Goal: Navigation & Orientation: Find specific page/section

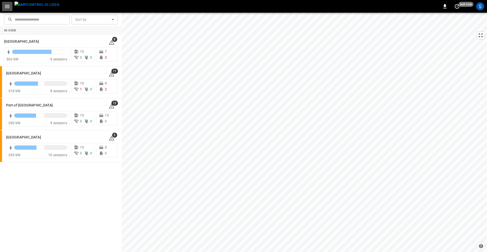
click at [6, 5] on icon "button" at bounding box center [7, 6] width 6 height 6
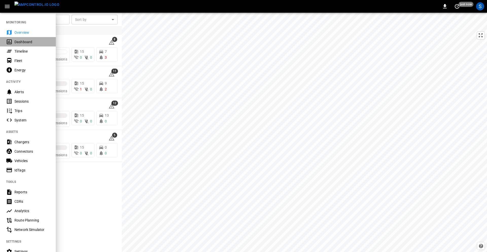
click at [16, 42] on div "Dashboard" at bounding box center [31, 41] width 35 height 5
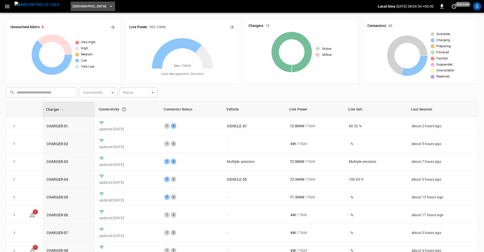
click at [87, 8] on span "[GEOGRAPHIC_DATA]" at bounding box center [90, 7] width 34 height 6
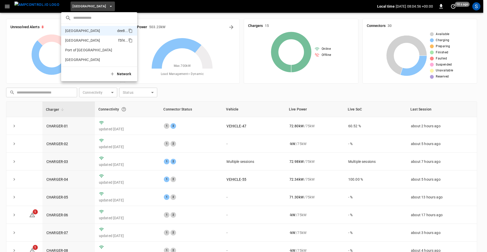
click at [82, 39] on p "[GEOGRAPHIC_DATA]" at bounding box center [82, 40] width 35 height 5
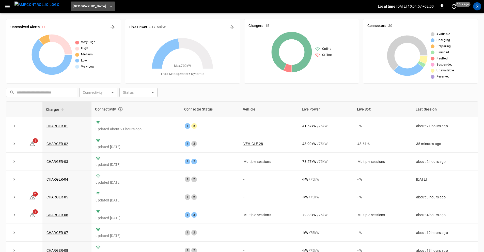
click at [84, 4] on span "[GEOGRAPHIC_DATA]" at bounding box center [90, 7] width 34 height 6
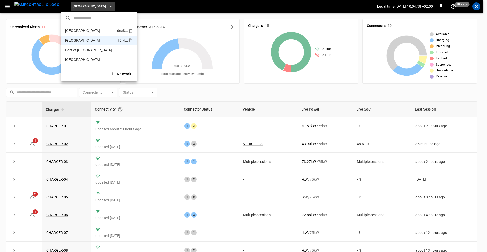
click at [79, 29] on p "[GEOGRAPHIC_DATA]" at bounding box center [82, 30] width 35 height 5
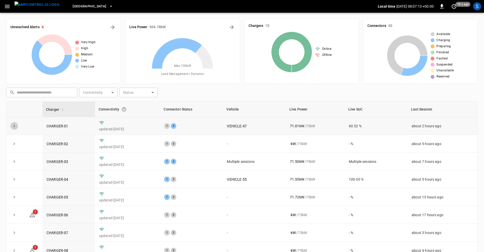
click at [15, 128] on icon "expand row" at bounding box center [14, 125] width 5 height 5
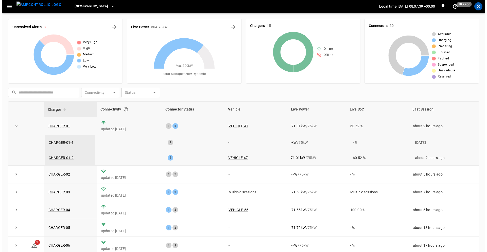
scroll to position [1, 0]
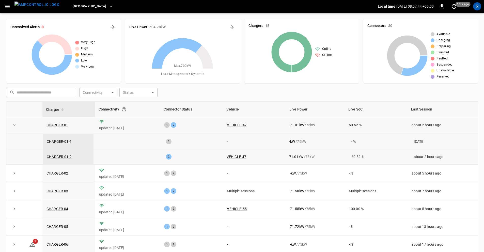
click at [5, 6] on icon "button" at bounding box center [7, 6] width 6 height 6
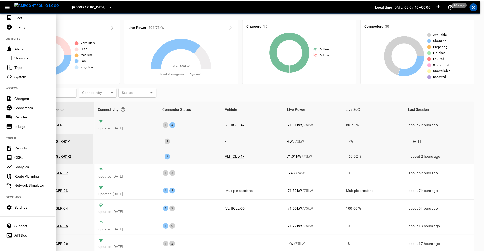
scroll to position [47, 0]
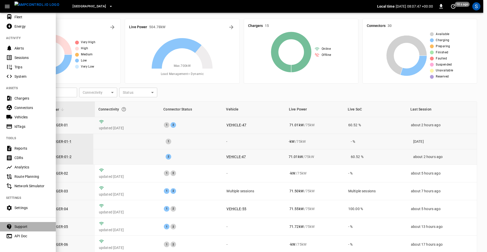
click at [23, 224] on div "Support" at bounding box center [31, 226] width 35 height 5
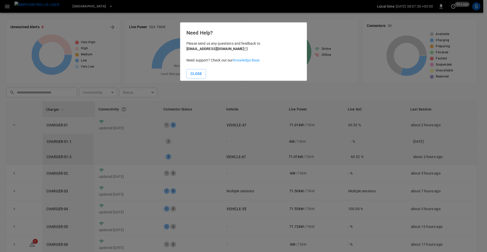
click at [249, 59] on link "Knowledge Base" at bounding box center [246, 60] width 27 height 4
click at [199, 72] on button "Close" at bounding box center [197, 73] width 20 height 9
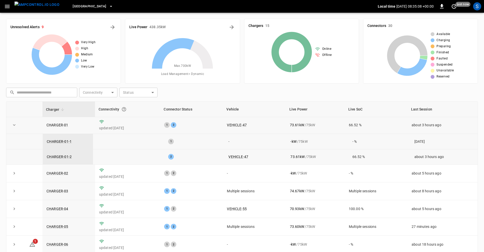
click at [6, 5] on icon "button" at bounding box center [7, 6] width 6 height 6
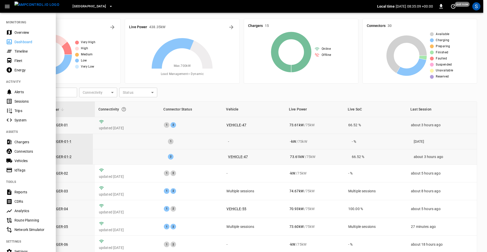
click at [15, 35] on div "Overview" at bounding box center [28, 32] width 56 height 9
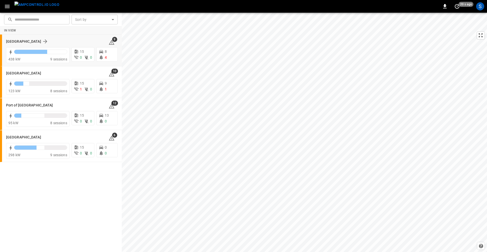
click at [61, 40] on div "[GEOGRAPHIC_DATA]" at bounding box center [54, 41] width 96 height 6
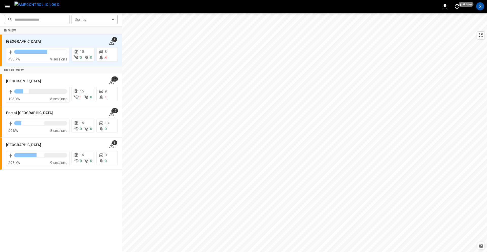
click at [6, 6] on icon "button" at bounding box center [7, 6] width 5 height 3
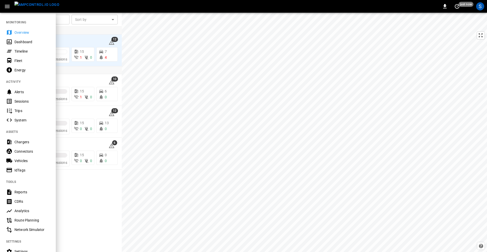
click at [22, 151] on div "Connectors" at bounding box center [31, 151] width 35 height 5
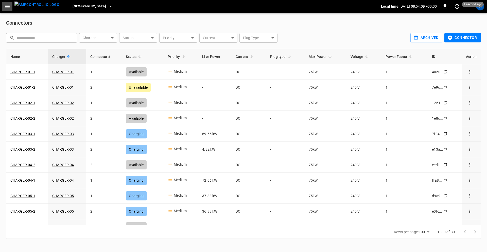
click at [8, 7] on icon "button" at bounding box center [7, 6] width 6 height 6
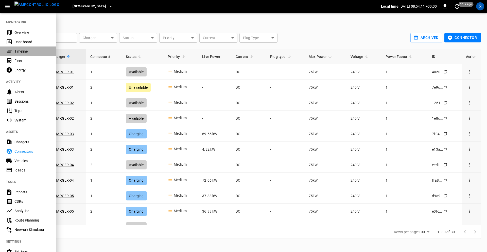
click at [14, 53] on div "Timeline" at bounding box center [31, 51] width 35 height 5
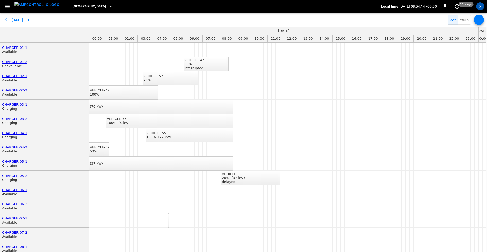
click at [6, 5] on icon "button" at bounding box center [7, 6] width 6 height 6
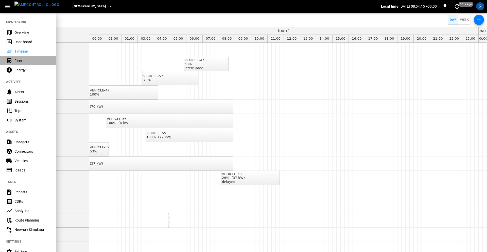
click at [14, 60] on div "Fleet" at bounding box center [28, 60] width 56 height 9
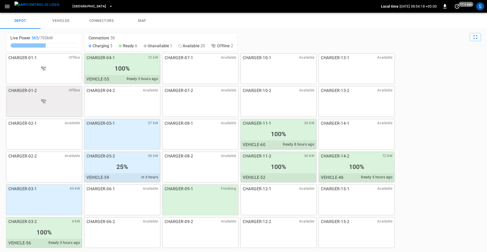
click at [63, 21] on link "vehicles" at bounding box center [61, 21] width 41 height 16
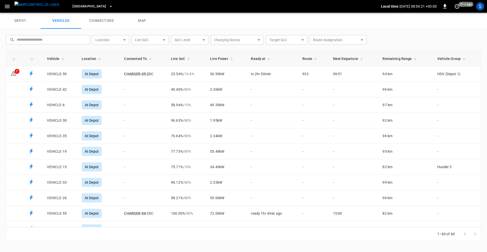
click at [119, 18] on link "connectors" at bounding box center [101, 21] width 41 height 16
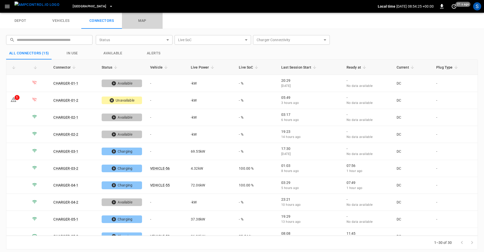
click at [137, 20] on link "map" at bounding box center [142, 21] width 41 height 16
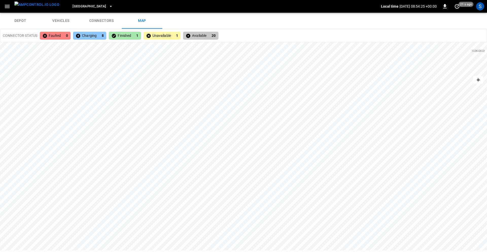
click at [19, 21] on link "depot" at bounding box center [20, 21] width 41 height 16
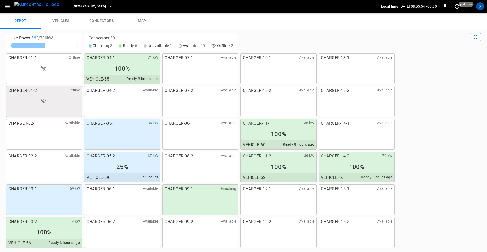
click at [3, 5] on button "button" at bounding box center [7, 6] width 10 height 9
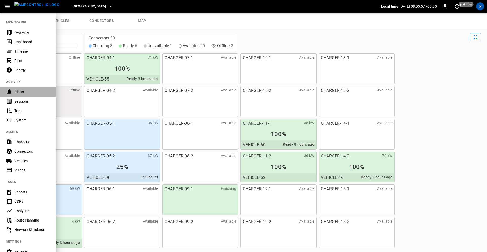
click at [16, 93] on div "Alerts" at bounding box center [31, 91] width 35 height 5
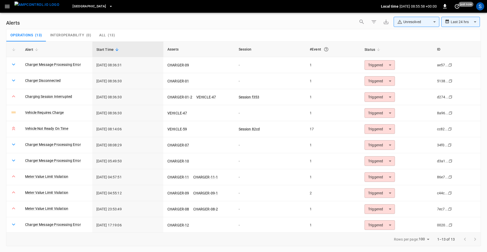
click at [9, 6] on icon "button" at bounding box center [7, 6] width 5 height 3
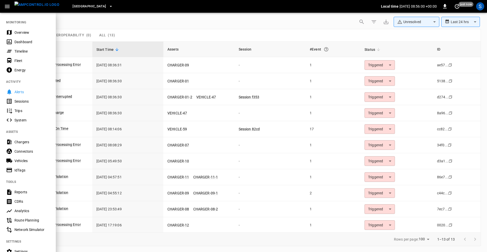
click at [20, 102] on div "Sessions" at bounding box center [31, 101] width 35 height 5
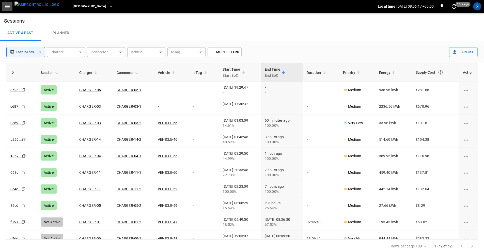
click at [10, 6] on icon "button" at bounding box center [7, 6] width 6 height 6
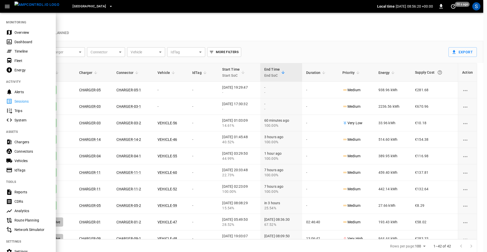
click at [17, 113] on div "Trips" at bounding box center [31, 110] width 35 height 5
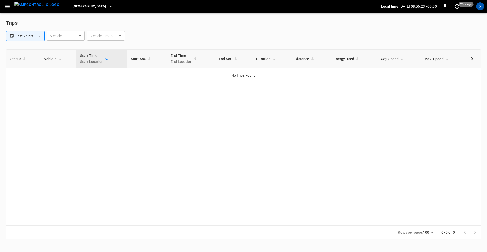
click at [7, 9] on icon "button" at bounding box center [7, 6] width 6 height 6
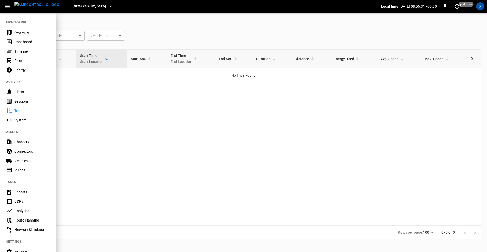
click at [18, 141] on div "Chargers" at bounding box center [31, 141] width 35 height 5
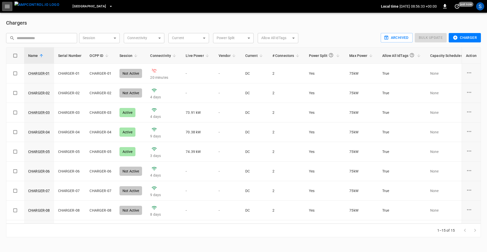
click at [8, 8] on icon "button" at bounding box center [7, 6] width 5 height 3
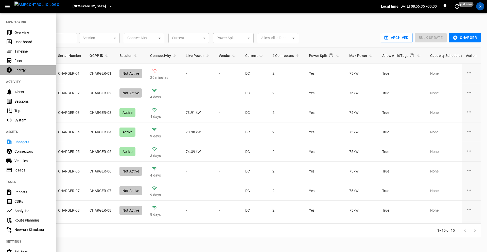
click at [19, 69] on div "Energy" at bounding box center [31, 70] width 35 height 5
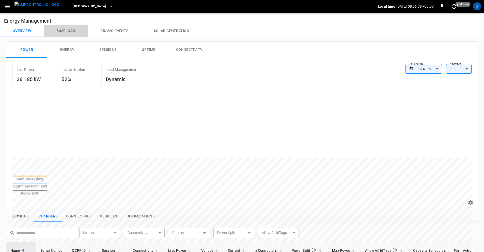
click at [64, 32] on button "Baseload" at bounding box center [66, 31] width 44 height 12
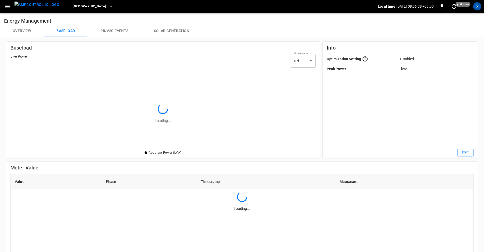
scroll to position [76, 301]
click at [107, 31] on button "Dr/V2G events" at bounding box center [114, 31] width 53 height 12
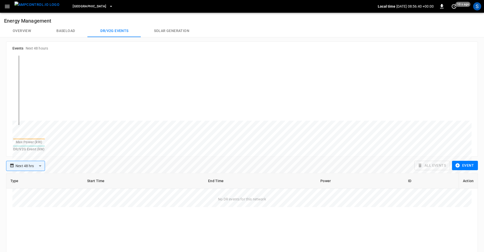
click at [178, 32] on button "Solar generation" at bounding box center [171, 31] width 61 height 12
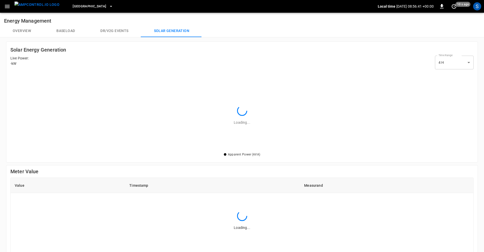
scroll to position [76, 459]
click at [63, 30] on button "Baseload" at bounding box center [66, 31] width 44 height 12
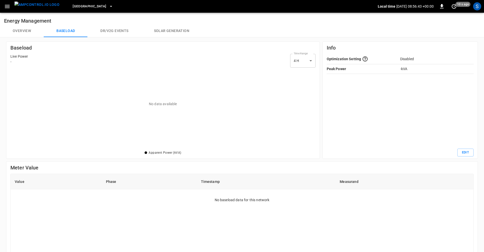
scroll to position [76, 301]
click at [173, 29] on button "Solar generation" at bounding box center [171, 31] width 61 height 12
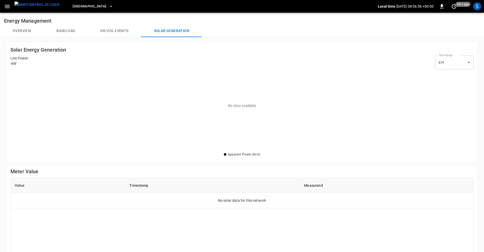
scroll to position [76, 459]
click at [91, 6] on span "[GEOGRAPHIC_DATA]" at bounding box center [90, 7] width 34 height 6
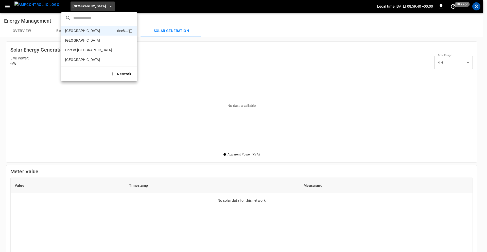
click at [186, 75] on div at bounding box center [243, 126] width 487 height 252
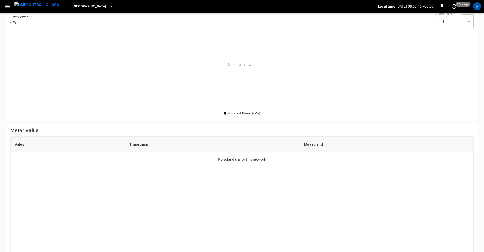
scroll to position [0, 0]
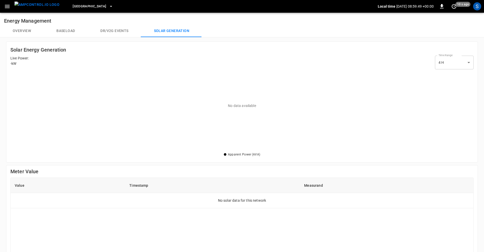
click at [19, 31] on button "Overview" at bounding box center [22, 31] width 44 height 12
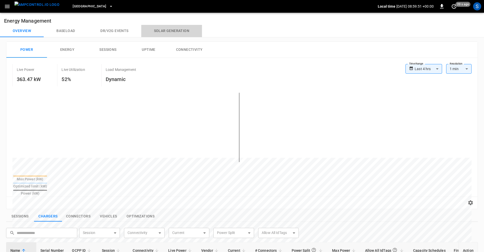
click at [171, 31] on button "Solar generation" at bounding box center [171, 31] width 61 height 12
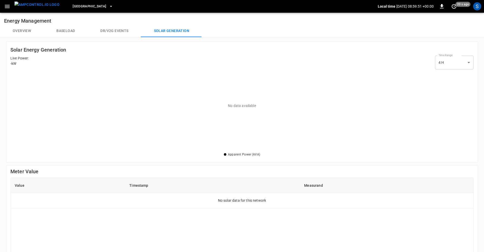
scroll to position [76, 459]
click at [23, 30] on button "Overview" at bounding box center [22, 31] width 44 height 12
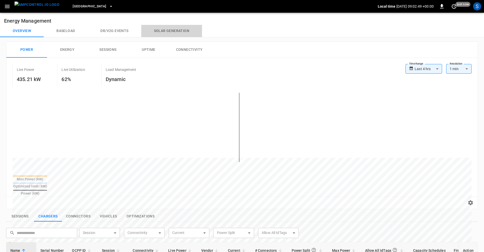
click at [179, 30] on button "Solar generation" at bounding box center [171, 31] width 61 height 12
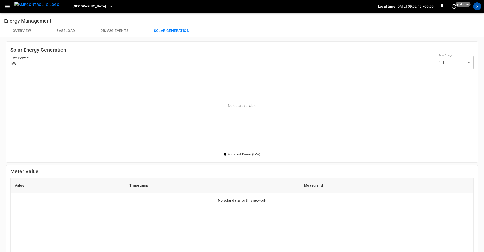
scroll to position [76, 459]
click at [19, 30] on button "Overview" at bounding box center [22, 31] width 44 height 12
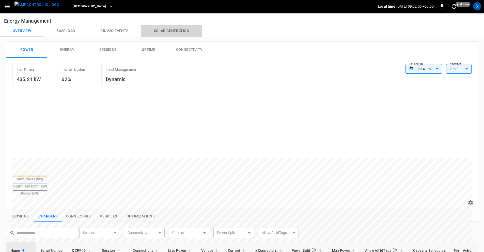
click at [161, 31] on button "Solar generation" at bounding box center [171, 31] width 61 height 12
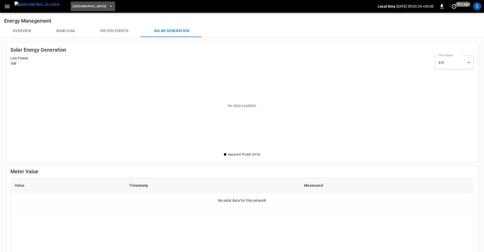
click at [88, 5] on span "[GEOGRAPHIC_DATA]" at bounding box center [90, 7] width 34 height 6
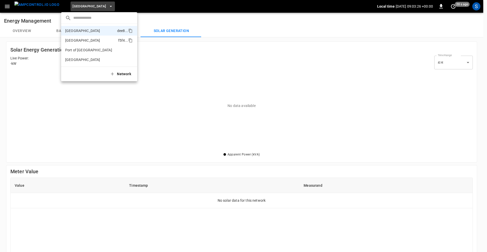
click at [87, 38] on p "[GEOGRAPHIC_DATA]" at bounding box center [82, 40] width 35 height 5
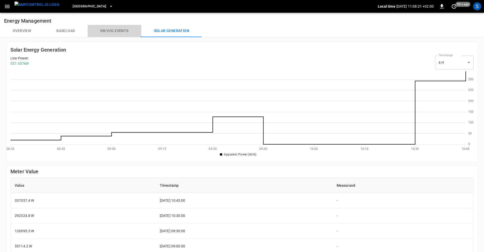
click at [105, 31] on button "Dr/V2G events" at bounding box center [114, 31] width 53 height 12
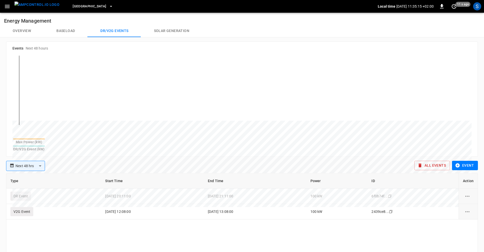
click at [14, 30] on button "Overview" at bounding box center [22, 31] width 44 height 12
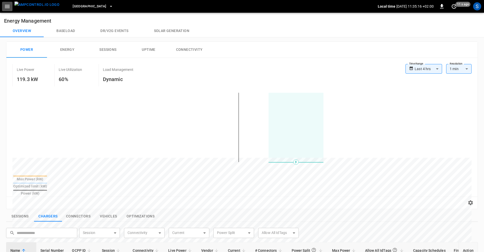
click at [5, 7] on icon "button" at bounding box center [7, 6] width 6 height 6
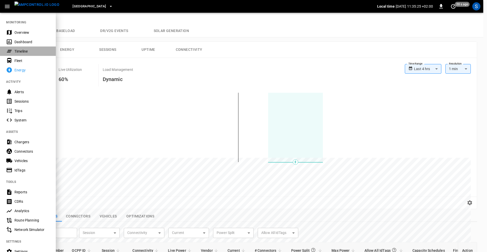
click at [20, 51] on div "Timeline" at bounding box center [31, 51] width 35 height 5
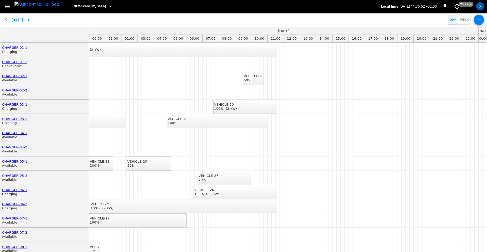
click at [90, 4] on span "[GEOGRAPHIC_DATA]" at bounding box center [90, 7] width 34 height 6
